Goal: Navigation & Orientation: Go to known website

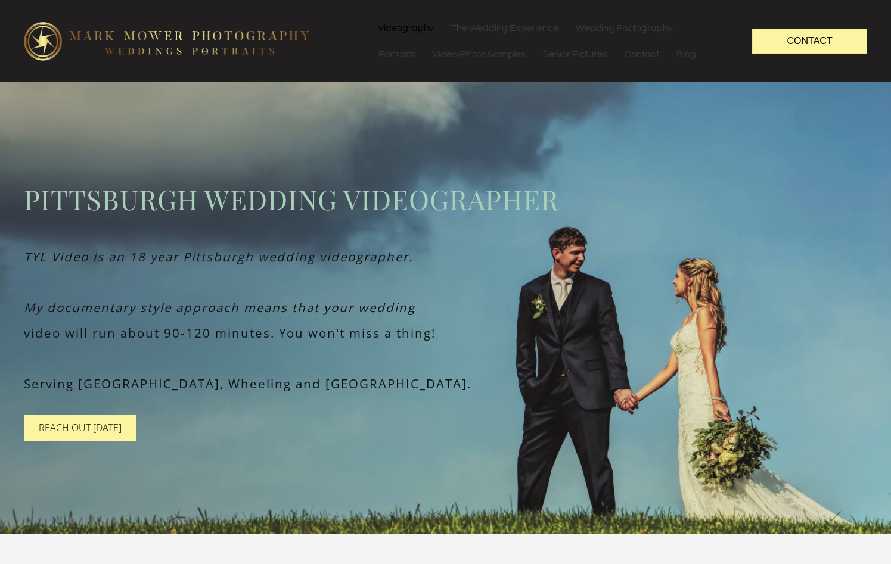
click at [420, 25] on link "Videography" at bounding box center [405, 28] width 73 height 26
click at [502, 24] on link "The Wedding Experience" at bounding box center [505, 28] width 124 height 26
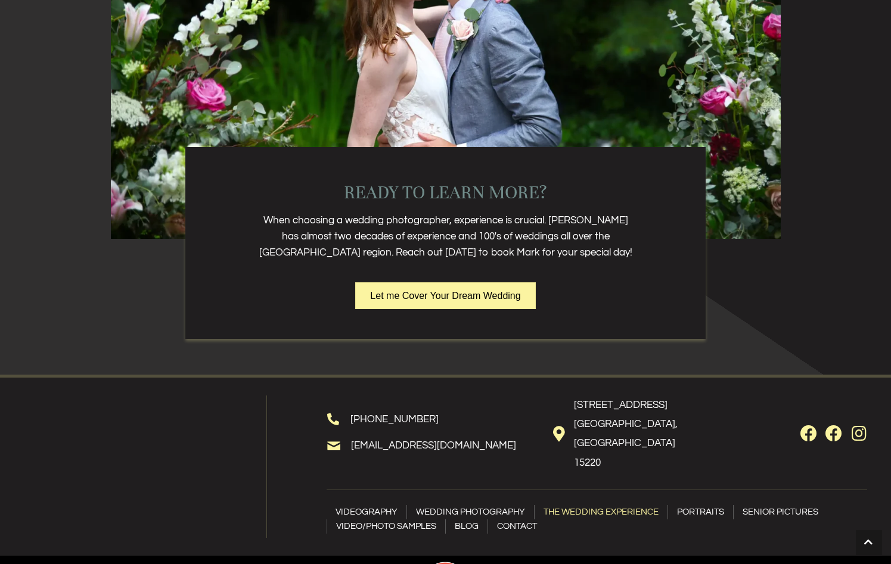
scroll to position [2695, 0]
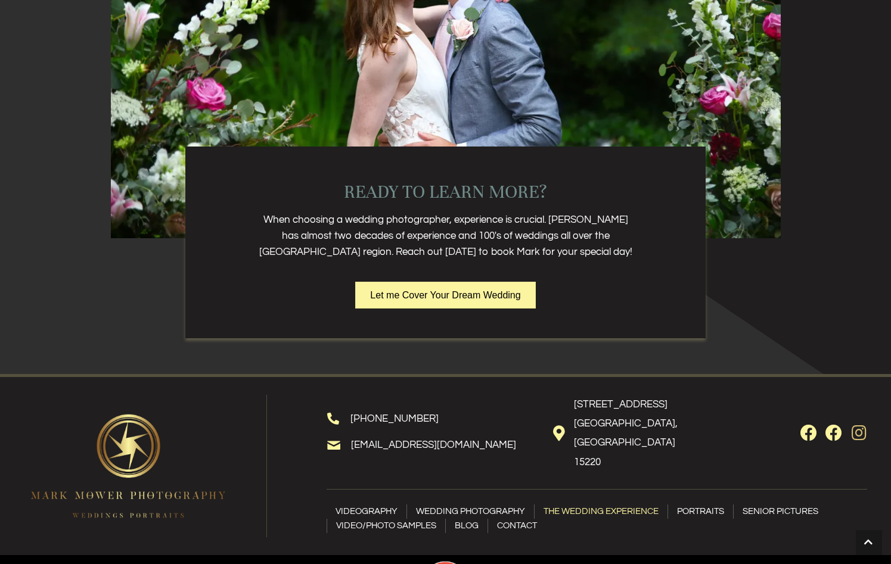
click at [858, 425] on icon "Instagram" at bounding box center [859, 433] width 15 height 17
